Goal: Information Seeking & Learning: Learn about a topic

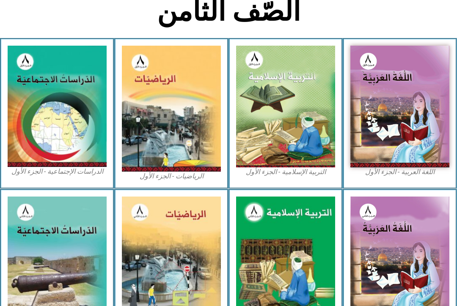
scroll to position [202, 0]
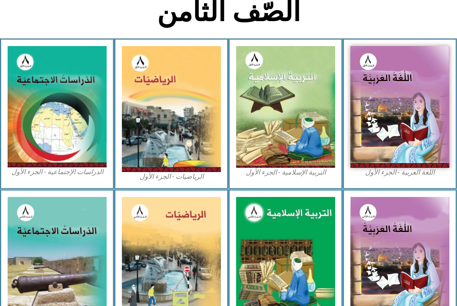
click at [304, 97] on img at bounding box center [285, 107] width 99 height 122
click at [267, 91] on img at bounding box center [285, 107] width 99 height 122
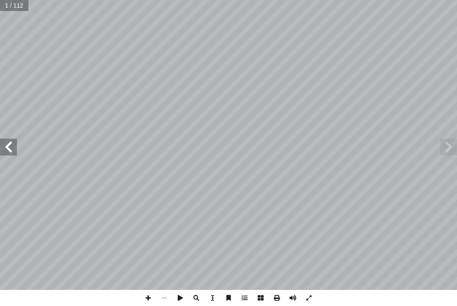
click at [13, 145] on span at bounding box center [8, 147] width 17 height 17
click at [11, 146] on span at bounding box center [8, 147] width 17 height 17
click at [14, 148] on span at bounding box center [8, 147] width 17 height 17
click at [0, 150] on span at bounding box center [8, 147] width 17 height 17
click at [8, 147] on span at bounding box center [8, 147] width 17 height 17
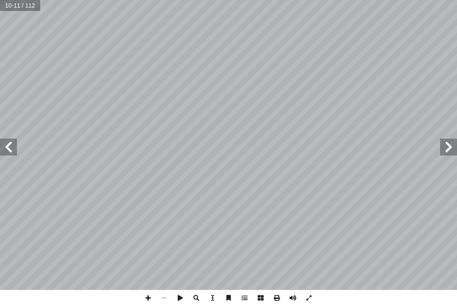
click at [14, 144] on span at bounding box center [8, 147] width 17 height 17
click at [16, 146] on span at bounding box center [8, 147] width 17 height 17
click at [452, 150] on span at bounding box center [448, 147] width 17 height 17
click at [446, 140] on span at bounding box center [448, 147] width 17 height 17
click at [5, 155] on span at bounding box center [8, 147] width 17 height 17
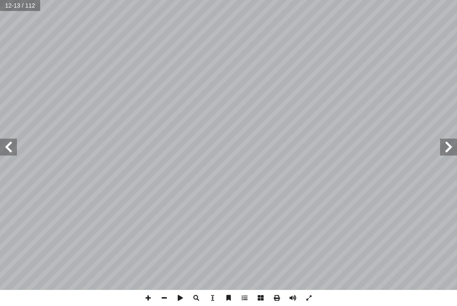
click at [11, 149] on span at bounding box center [8, 147] width 17 height 17
click at [10, 141] on span at bounding box center [8, 147] width 17 height 17
click at [14, 144] on span at bounding box center [8, 147] width 17 height 17
click at [16, 144] on span at bounding box center [8, 147] width 17 height 17
click at [453, 139] on span at bounding box center [448, 147] width 17 height 17
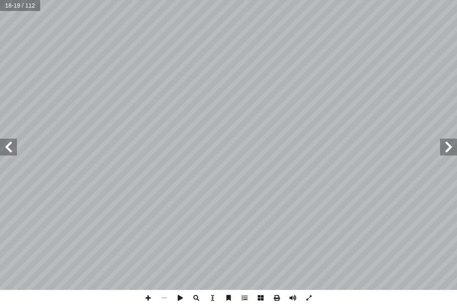
click at [4, 149] on span at bounding box center [8, 147] width 17 height 17
